Goal: Information Seeking & Learning: Learn about a topic

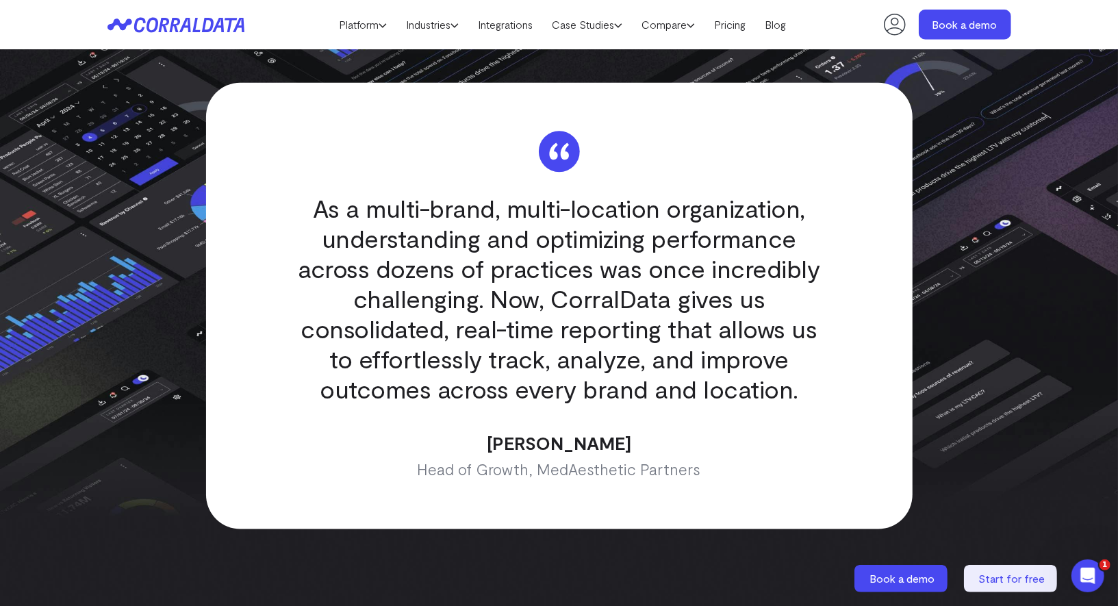
scroll to position [4185, 0]
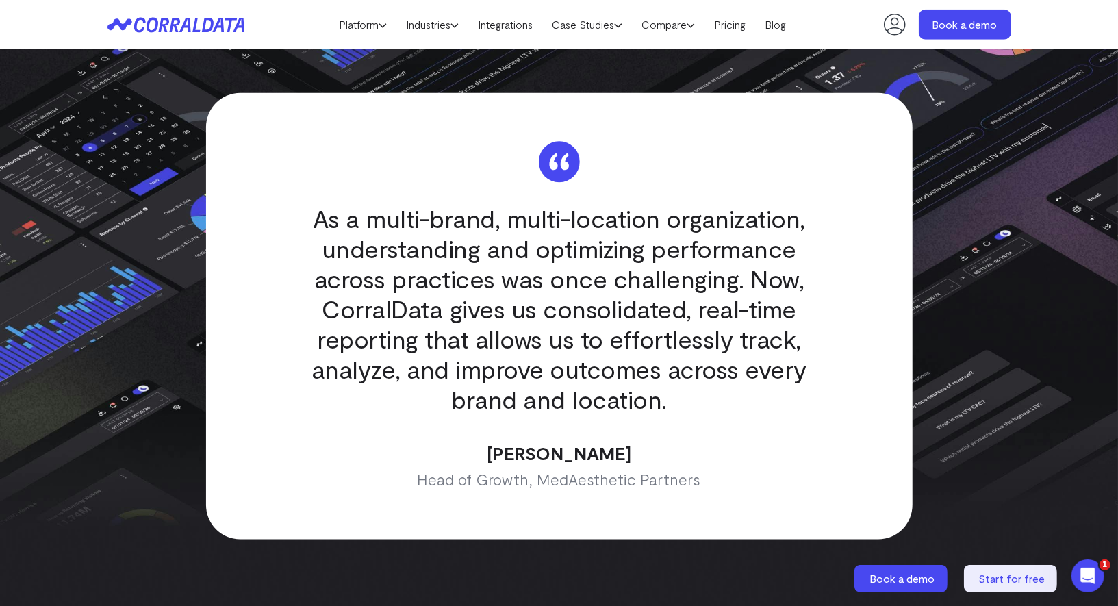
scroll to position [4173, 0]
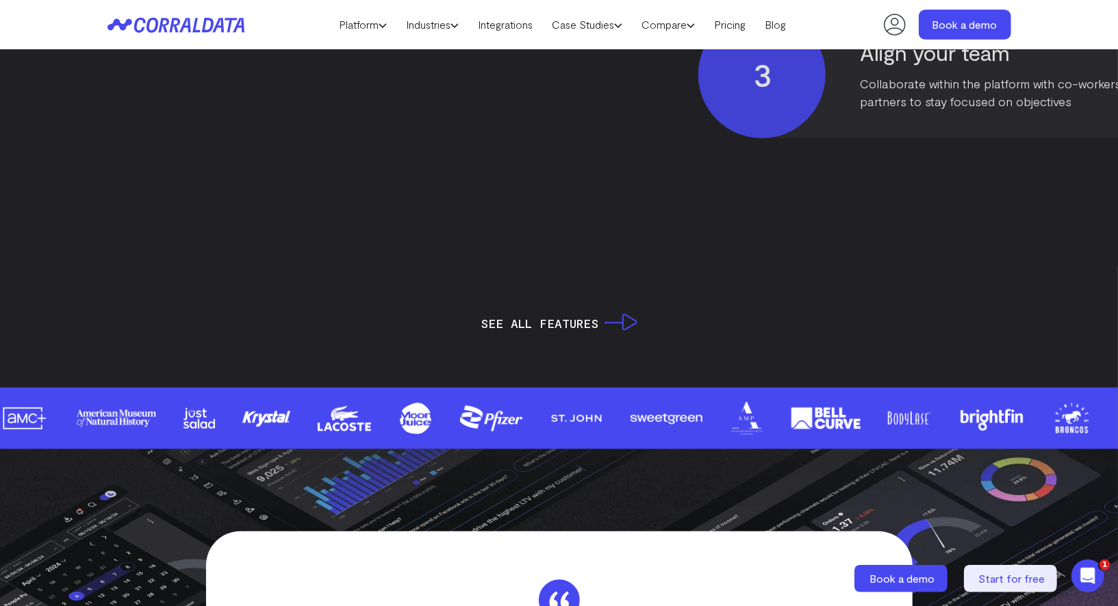
scroll to position [2823, 0]
